Goal: Information Seeking & Learning: Learn about a topic

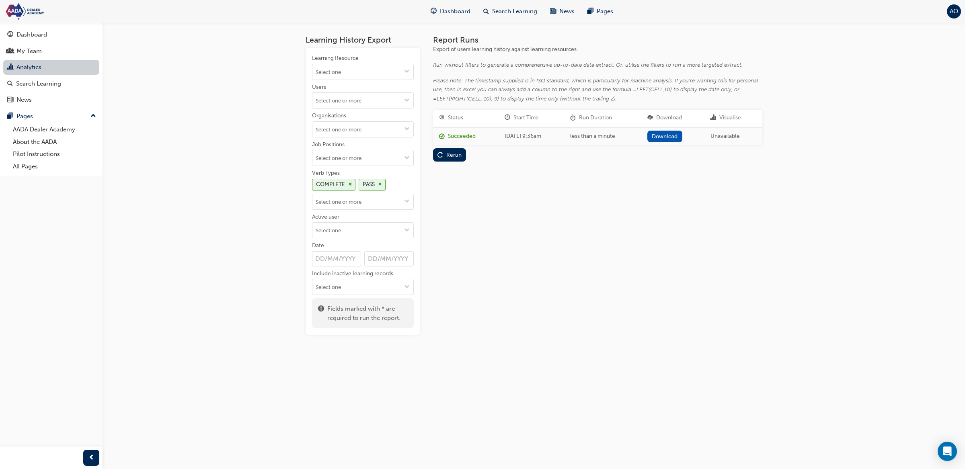
click at [63, 67] on link "Analytics" at bounding box center [51, 67] width 96 height 15
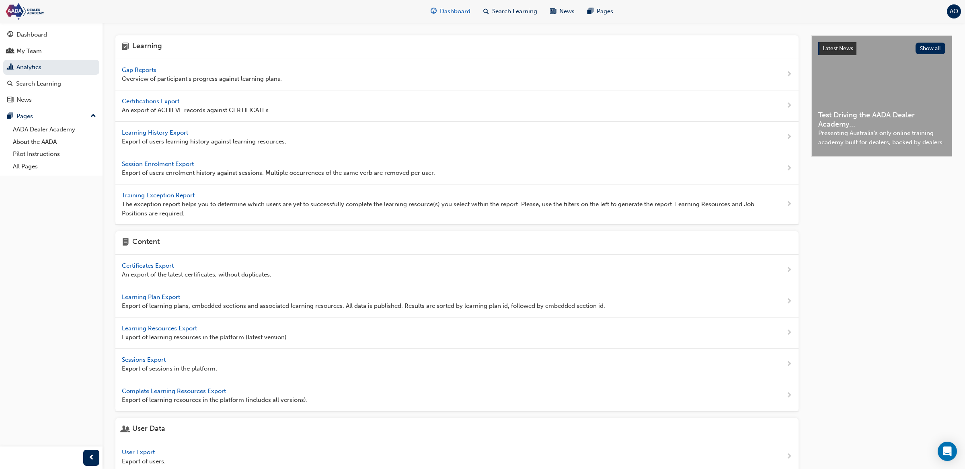
click at [449, 12] on span "Dashboard" at bounding box center [455, 11] width 31 height 9
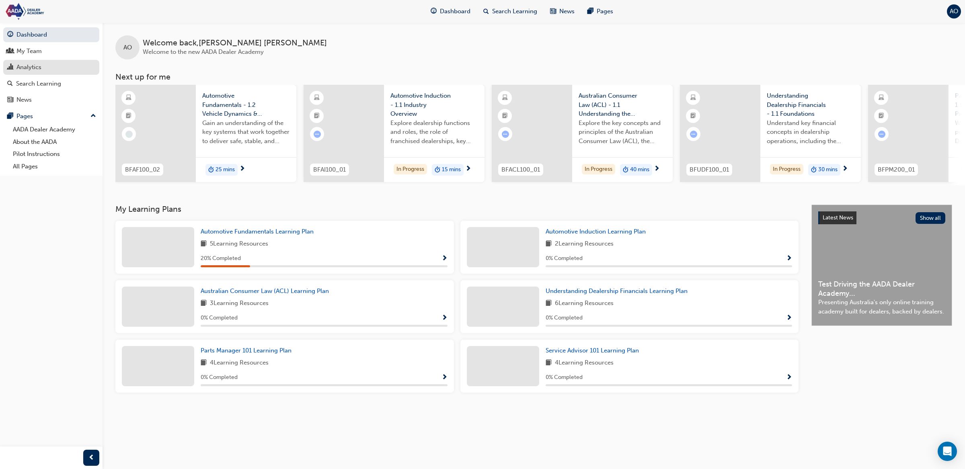
click at [19, 63] on div "Analytics" at bounding box center [28, 67] width 25 height 9
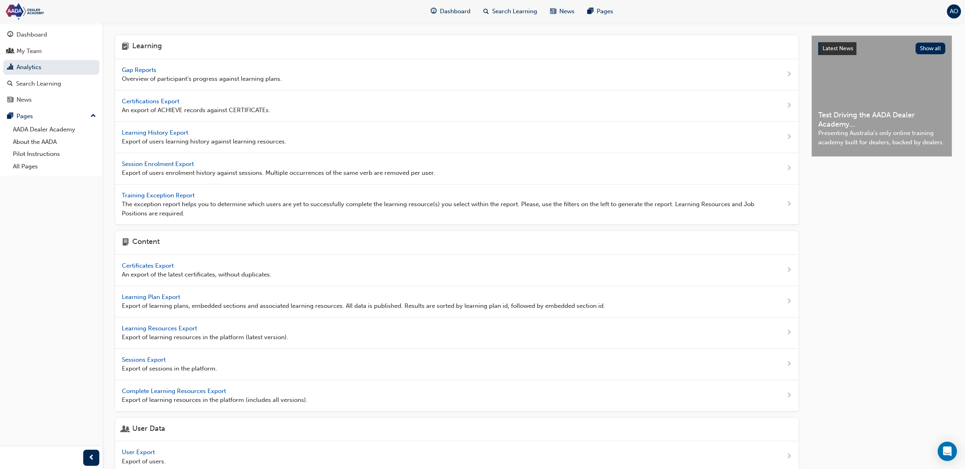
click at [144, 71] on span "Gap Reports" at bounding box center [140, 69] width 36 height 7
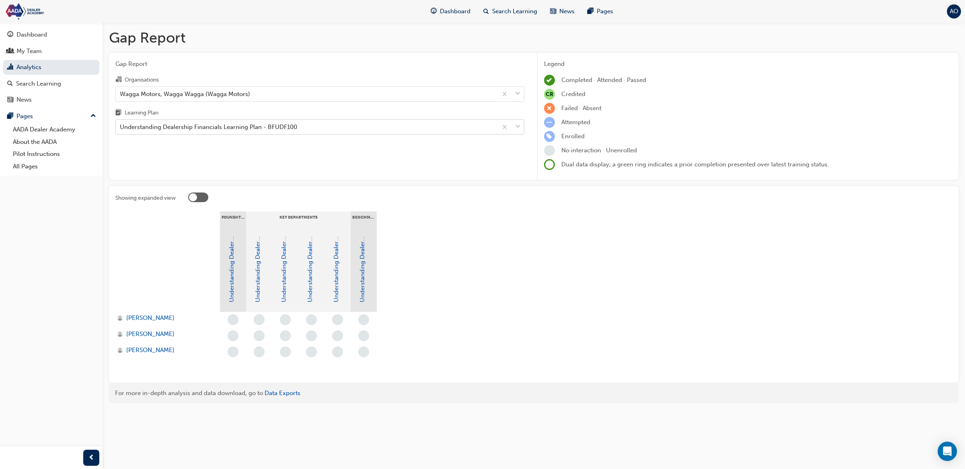
click at [190, 127] on div "Understanding Dealership Financials Learning Plan - BFUDF100" at bounding box center [208, 127] width 177 height 9
click at [121, 127] on input "Learning Plan Understanding Dealership Financials Learning Plan - BFUDF100" at bounding box center [120, 126] width 1 height 7
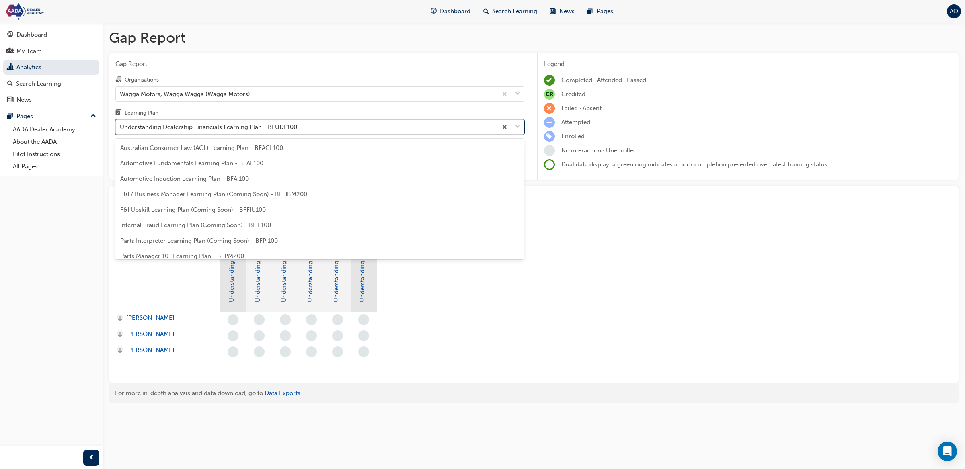
scroll to position [118, 0]
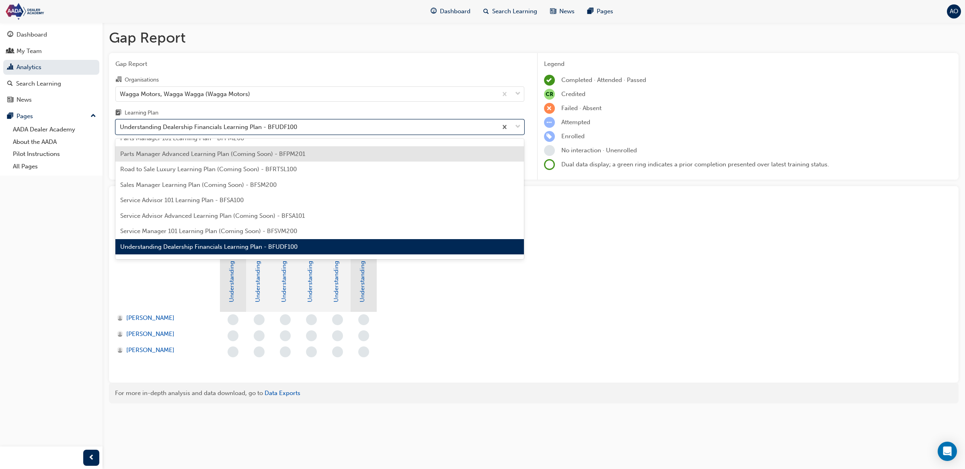
click at [191, 154] on span "Parts Manager Advanced Learning Plan (Coming Soon) - BFPM201" at bounding box center [212, 153] width 185 height 7
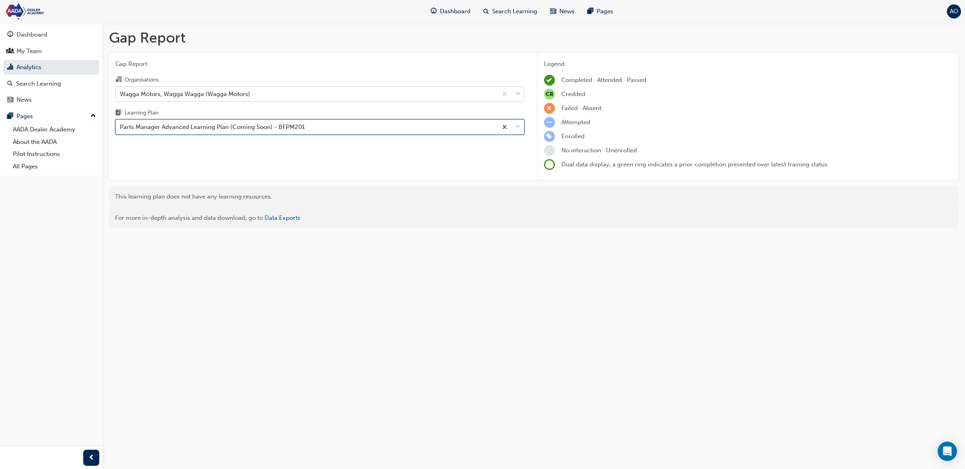
click at [194, 99] on div "Wagga Motors, Wagga Wagga (Wagga Motors)" at bounding box center [307, 94] width 382 height 14
click at [121, 97] on input "Organisations Wagga Motors, Wagga Wagga (Wagga Motors)" at bounding box center [120, 93] width 1 height 7
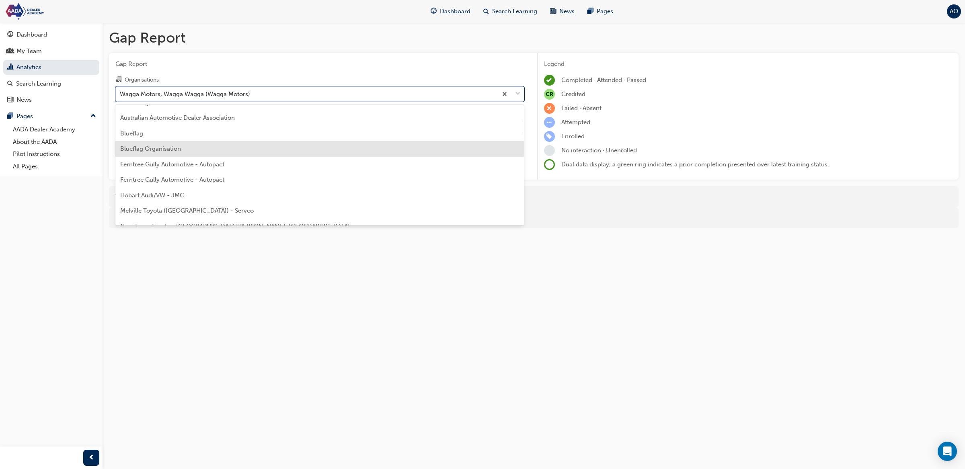
scroll to position [59, 0]
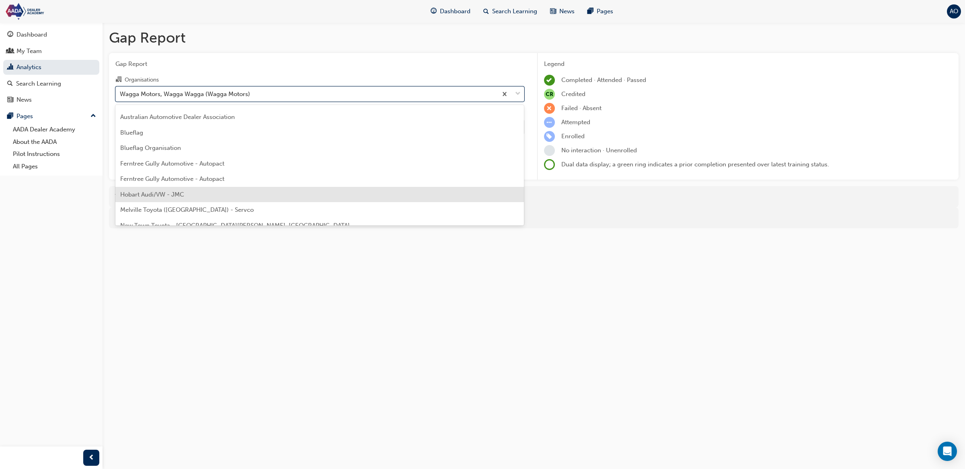
click at [213, 189] on div "Hobart Audi/VW - JMC" at bounding box center [319, 195] width 409 height 16
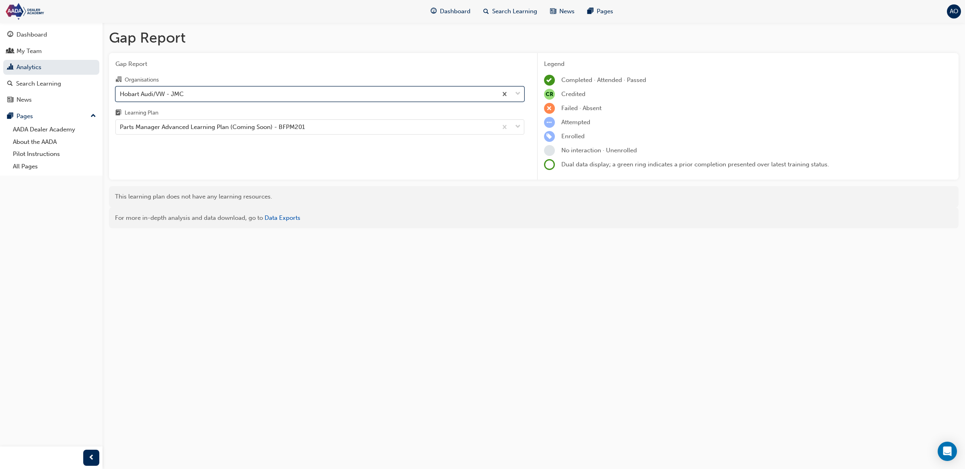
click at [221, 93] on div "Hobart Audi/VW - JMC" at bounding box center [307, 94] width 382 height 14
click at [121, 93] on input "Organisations option Hobart Audi/VW - JMC, selected. 0 results available. Selec…" at bounding box center [120, 93] width 1 height 7
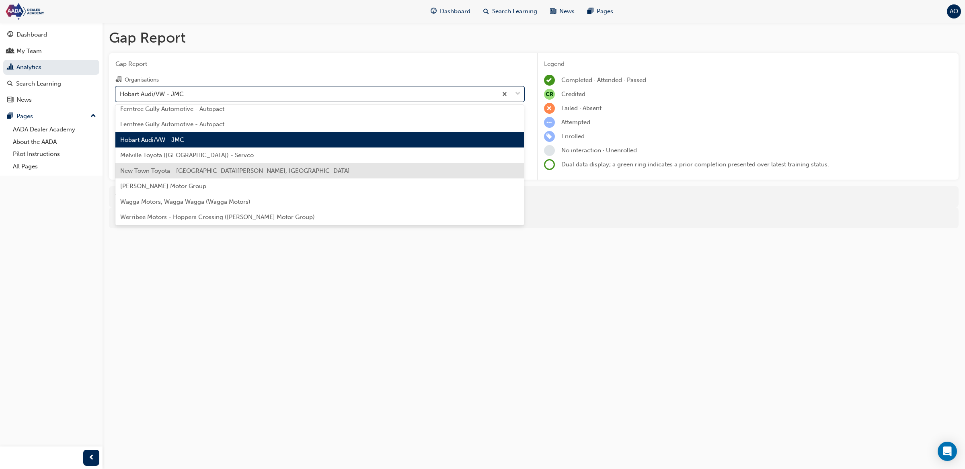
scroll to position [115, 0]
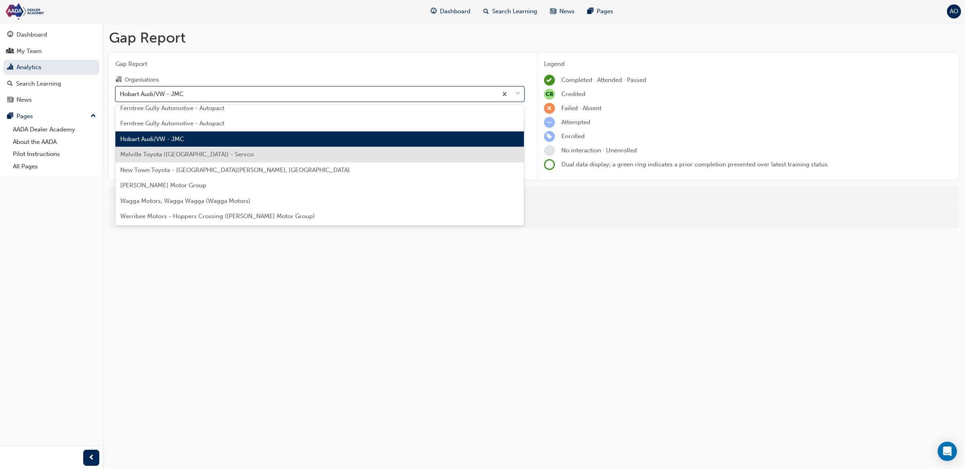
click at [235, 158] on div "Melville Toyota ([GEOGRAPHIC_DATA]) - Servco" at bounding box center [319, 155] width 409 height 16
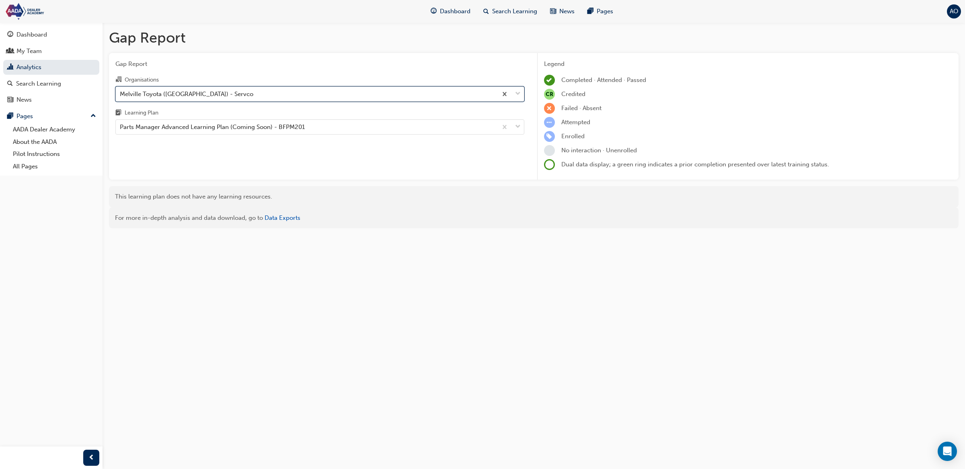
click at [228, 96] on div "Melville Toyota ([GEOGRAPHIC_DATA]) - Servco" at bounding box center [307, 94] width 382 height 14
click at [121, 96] on input "Organisations option Melville Toyota ([GEOGRAPHIC_DATA]) - Servco, selected. 0 …" at bounding box center [120, 93] width 1 height 7
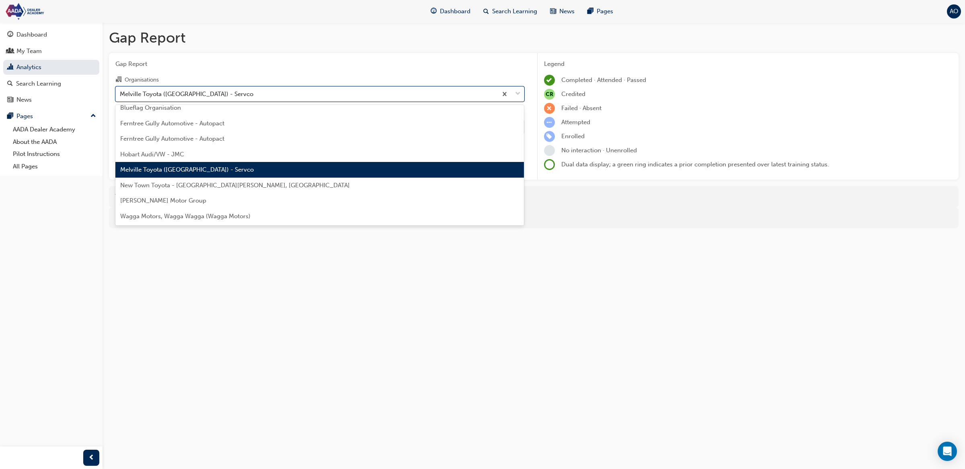
scroll to position [101, 0]
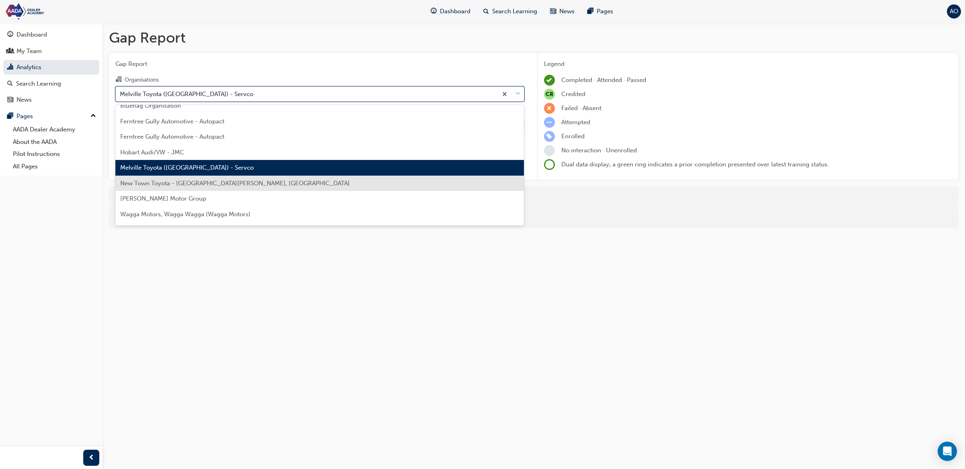
click at [224, 189] on div "New Town Toyota - [GEOGRAPHIC_DATA][PERSON_NAME], [GEOGRAPHIC_DATA]" at bounding box center [319, 184] width 409 height 16
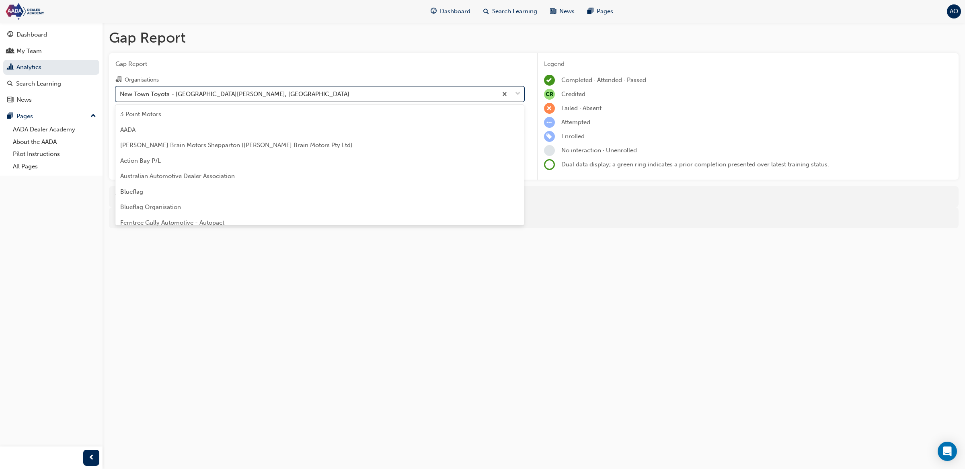
click at [215, 94] on div "New Town Toyota - [GEOGRAPHIC_DATA][PERSON_NAME], [GEOGRAPHIC_DATA]" at bounding box center [235, 93] width 230 height 9
click at [121, 94] on input "Organisations option New Town Toyota - [GEOGRAPHIC_DATA][PERSON_NAME], [GEOGRAP…" at bounding box center [120, 93] width 1 height 7
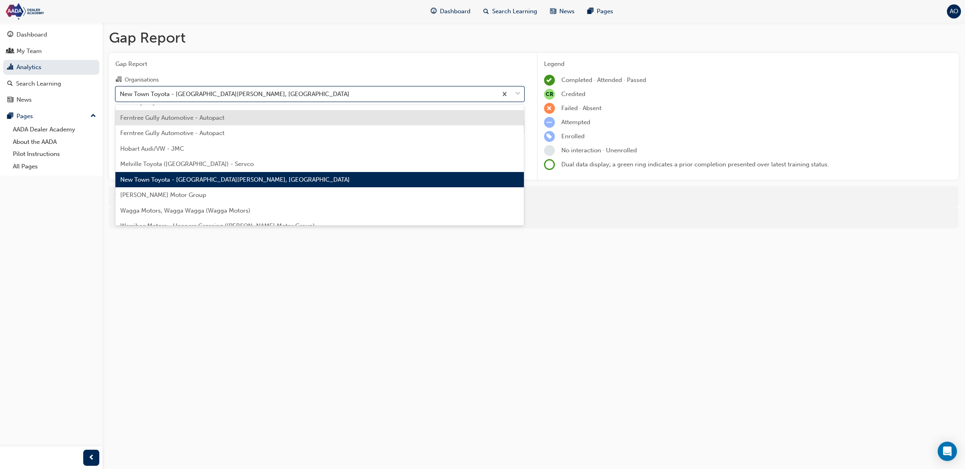
scroll to position [115, 0]
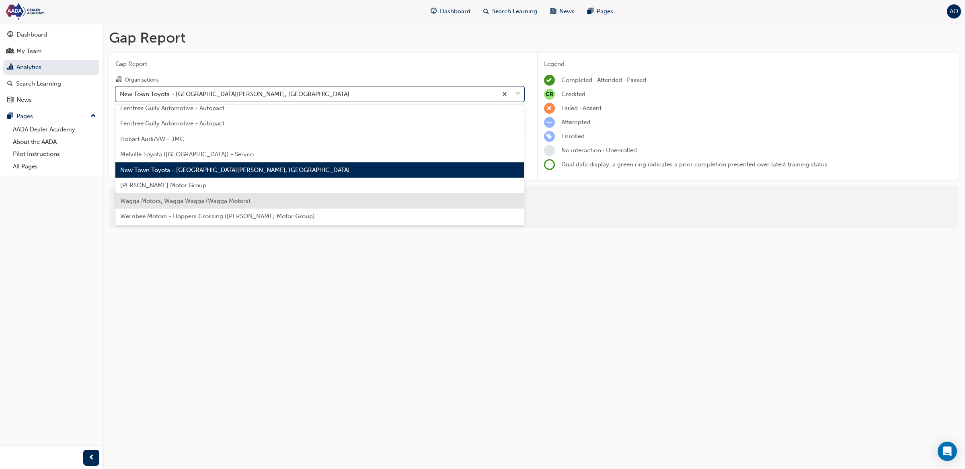
click at [259, 199] on div "Wagga Motors, Wagga Wagga (Wagga Motors)" at bounding box center [319, 201] width 409 height 16
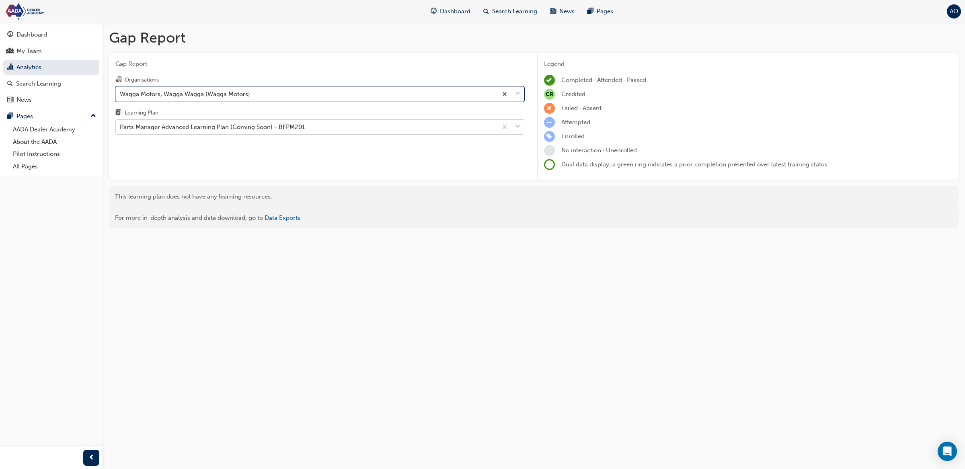
click at [247, 128] on div "Parts Manager Advanced Learning Plan (Coming Soon) - BFPM201" at bounding box center [212, 127] width 185 height 9
click at [121, 128] on input "Learning Plan Parts Manager Advanced Learning Plan (Coming Soon) - BFPM201" at bounding box center [120, 126] width 1 height 7
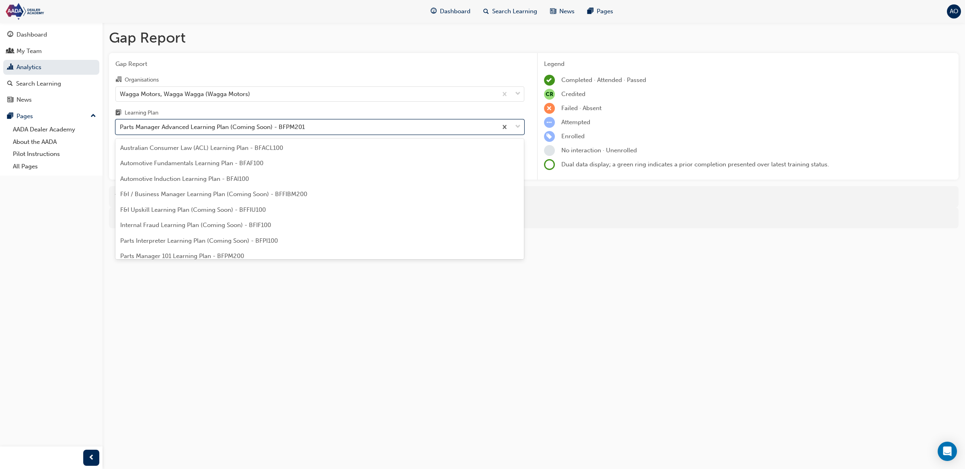
scroll to position [25, 0]
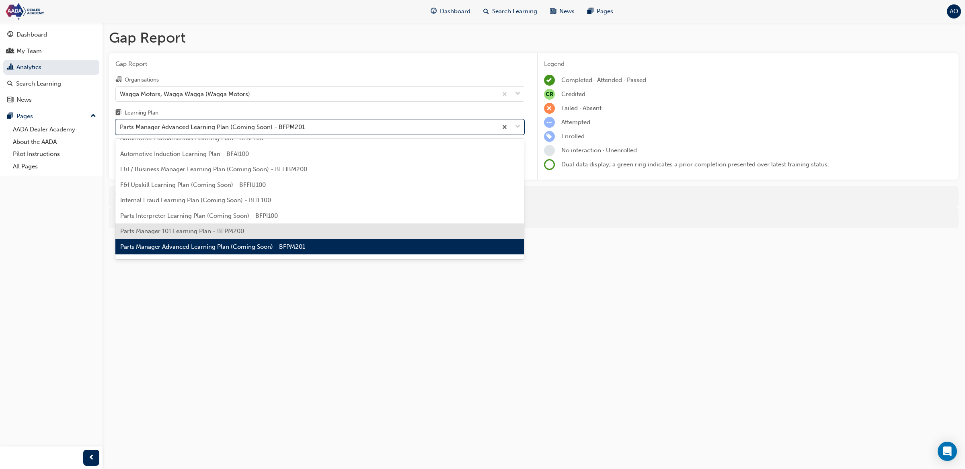
click at [248, 231] on div "Parts Manager 101 Learning Plan - BFPM200" at bounding box center [319, 232] width 409 height 16
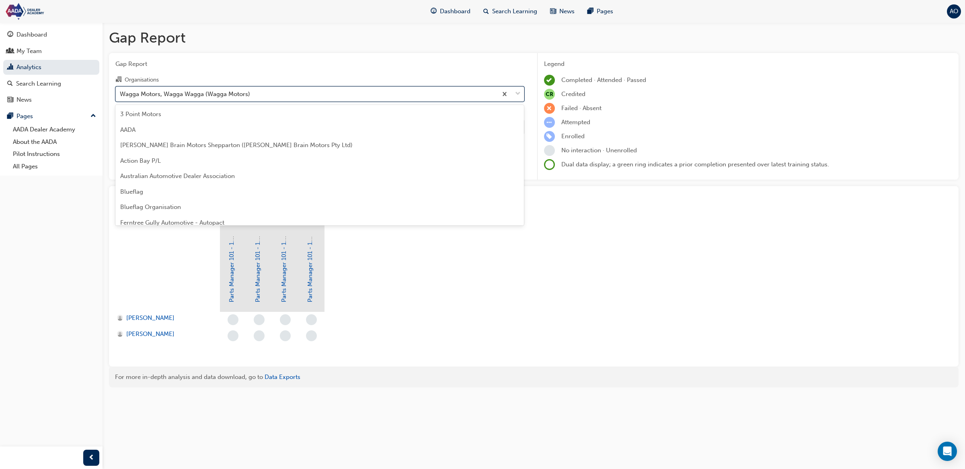
click at [252, 97] on div "Wagga Motors, Wagga Wagga (Wagga Motors)" at bounding box center [307, 94] width 382 height 14
click at [121, 97] on input "Organisations option Wagga Motors, Wagga Wagga (Wagga Motors), selected. option…" at bounding box center [120, 93] width 1 height 7
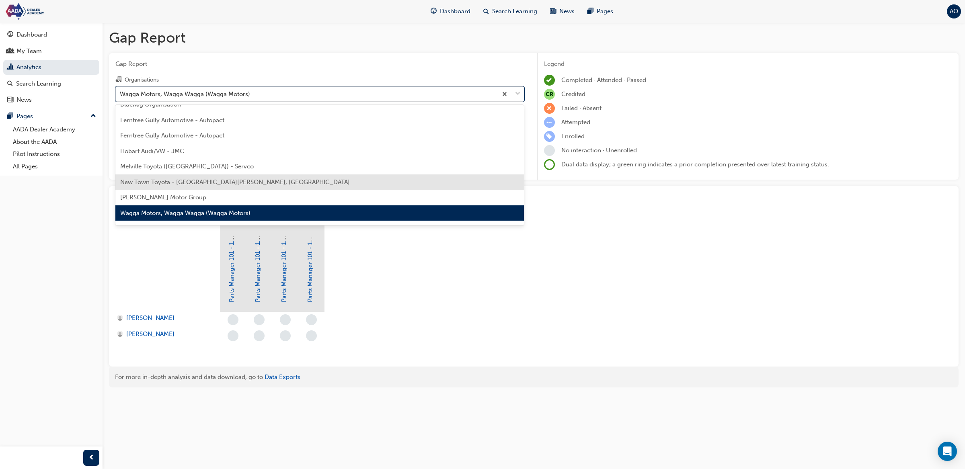
click at [234, 182] on span "New Town Toyota - [GEOGRAPHIC_DATA][PERSON_NAME], [GEOGRAPHIC_DATA]" at bounding box center [235, 182] width 230 height 7
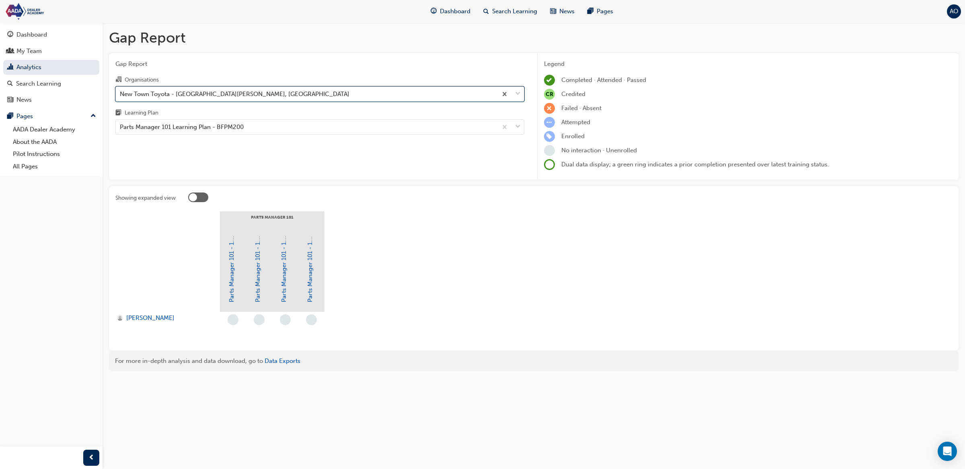
click at [242, 97] on div "New Town Toyota - [GEOGRAPHIC_DATA][PERSON_NAME], [GEOGRAPHIC_DATA]" at bounding box center [307, 94] width 382 height 14
click at [121, 97] on input "Organisations option New Town Toyota - [GEOGRAPHIC_DATA][PERSON_NAME], [GEOGRAP…" at bounding box center [120, 93] width 1 height 7
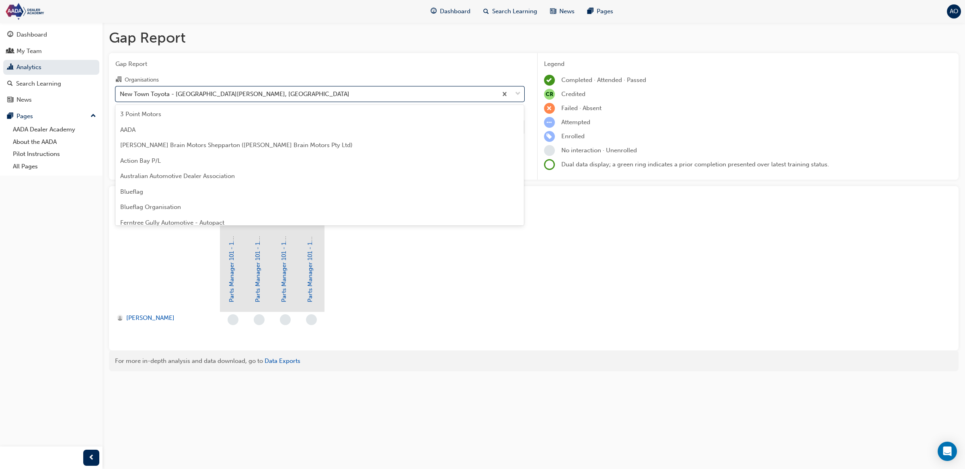
scroll to position [71, 0]
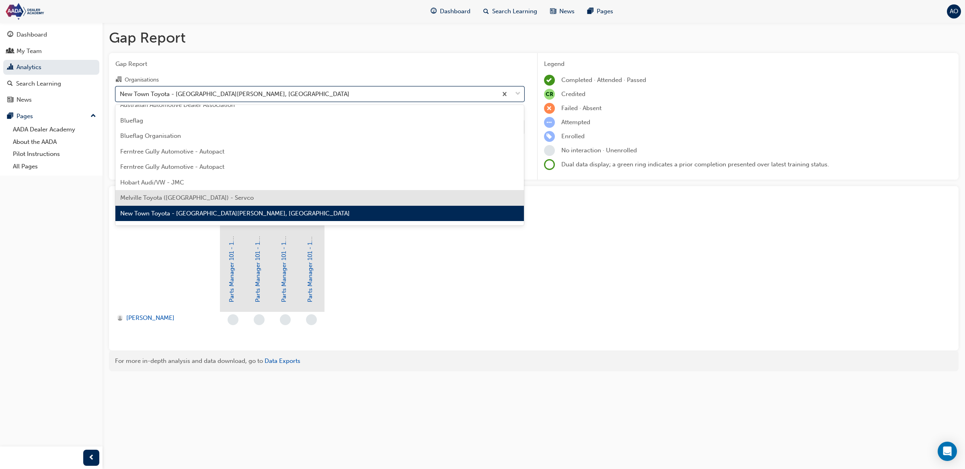
click at [224, 200] on div "Melville Toyota ([GEOGRAPHIC_DATA]) - Servco" at bounding box center [319, 198] width 409 height 16
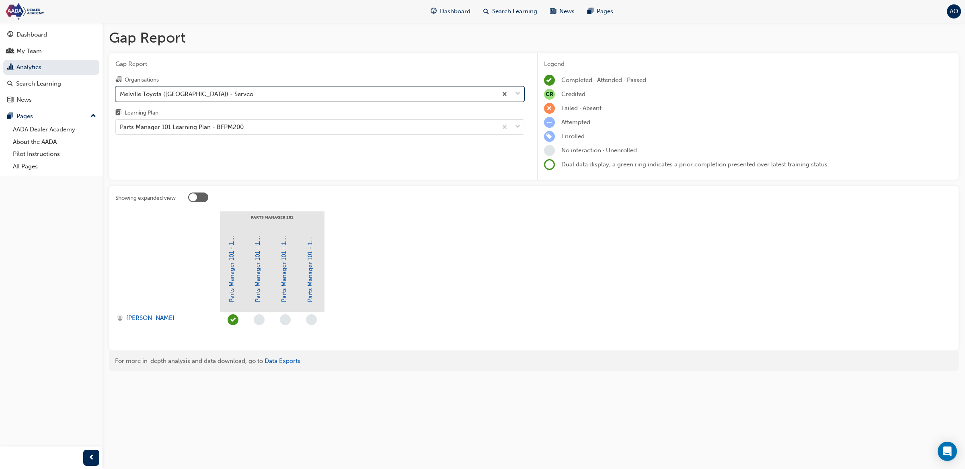
click at [239, 96] on div "Melville Toyota ([GEOGRAPHIC_DATA]) - Servco" at bounding box center [307, 94] width 382 height 14
click at [121, 96] on input "Organisations option Melville Toyota ([GEOGRAPHIC_DATA]) - Servco, selected. 0 …" at bounding box center [120, 93] width 1 height 7
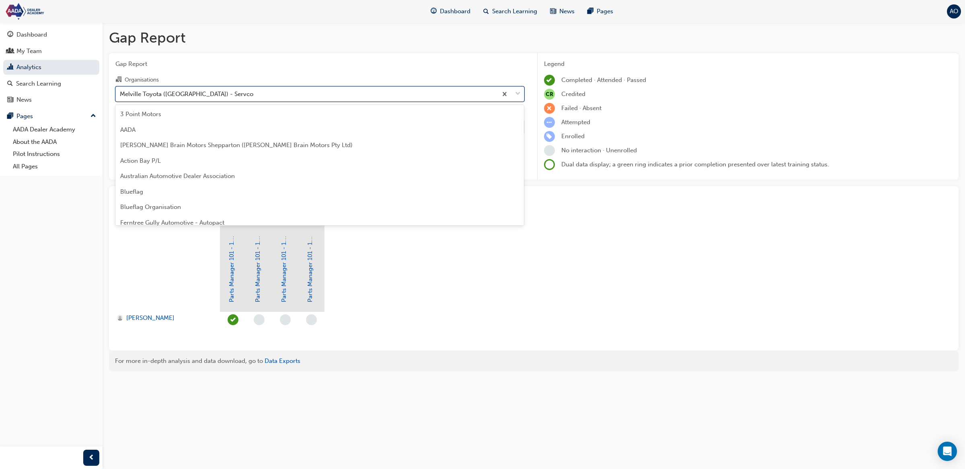
scroll to position [56, 0]
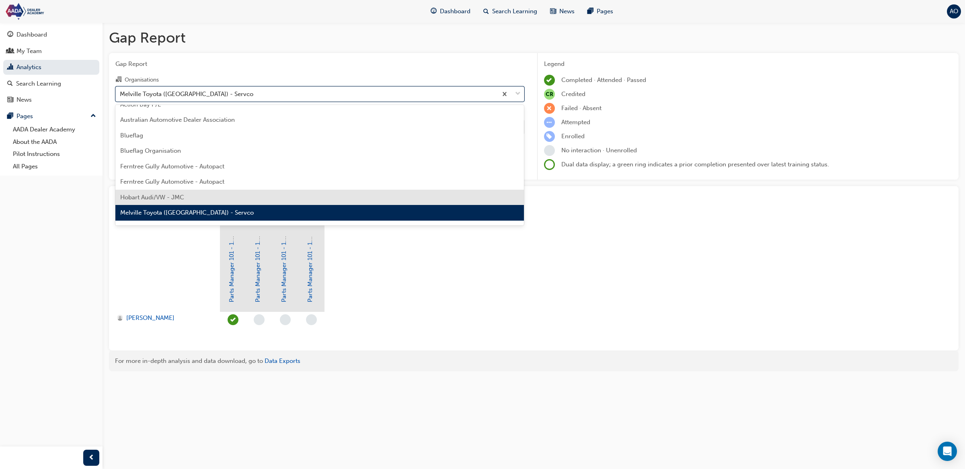
click at [228, 203] on div "Hobart Audi/VW - JMC" at bounding box center [319, 198] width 409 height 16
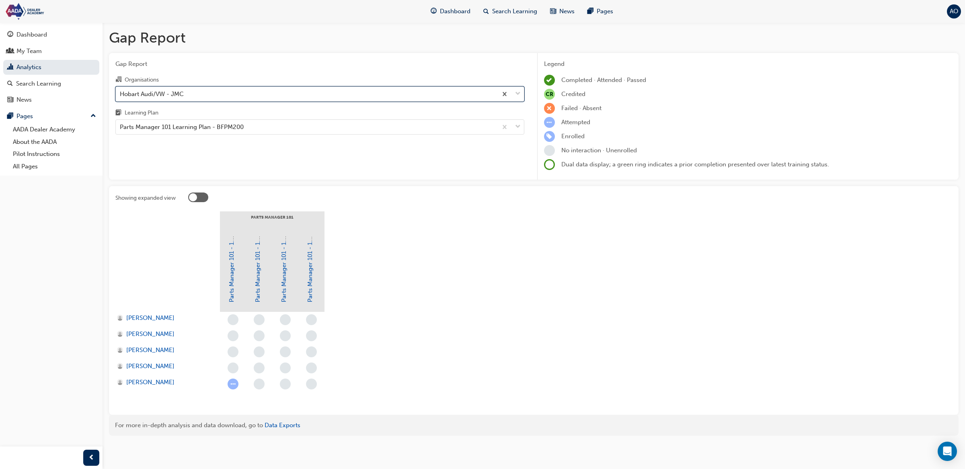
click at [233, 93] on div "Hobart Audi/VW - JMC" at bounding box center [307, 94] width 382 height 14
click at [121, 93] on input "Organisations option Hobart Audi/VW - JMC, selected. 0 results available. Selec…" at bounding box center [120, 93] width 1 height 7
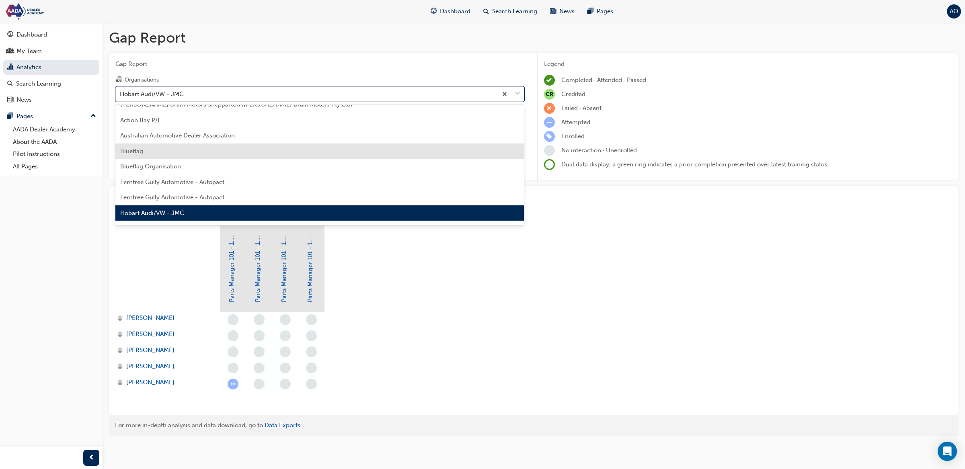
scroll to position [115, 0]
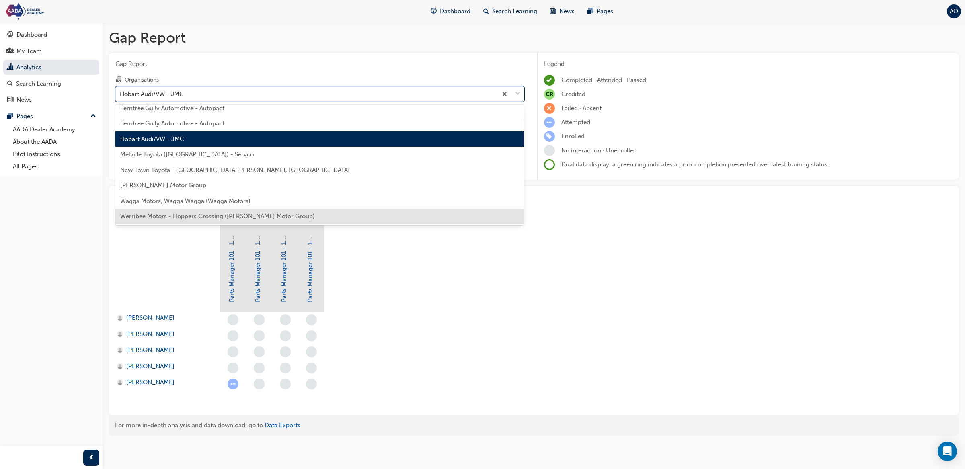
click at [234, 210] on div "Werribee Motors - Hoppers Crossing ([PERSON_NAME] Motor Group)" at bounding box center [319, 217] width 409 height 16
